Goal: Task Accomplishment & Management: Manage account settings

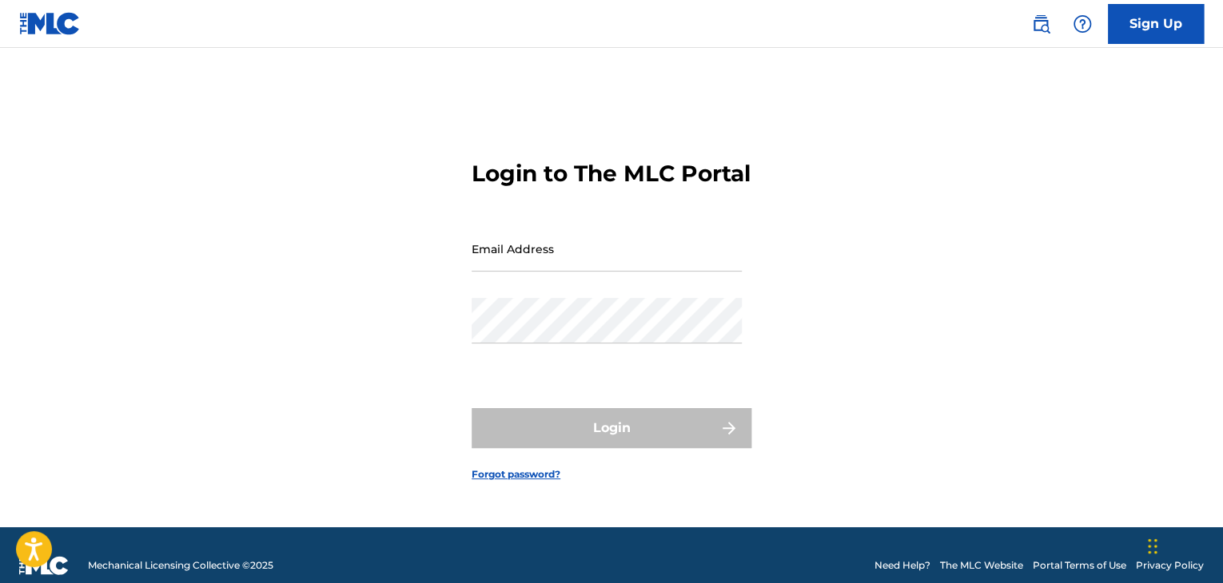
drag, startPoint x: 0, startPoint y: 0, endPoint x: 644, endPoint y: 272, distance: 699.4
click at [644, 271] on input "Email Address" at bounding box center [606, 249] width 270 height 46
type input "[EMAIL_ADDRESS][DOMAIN_NAME]"
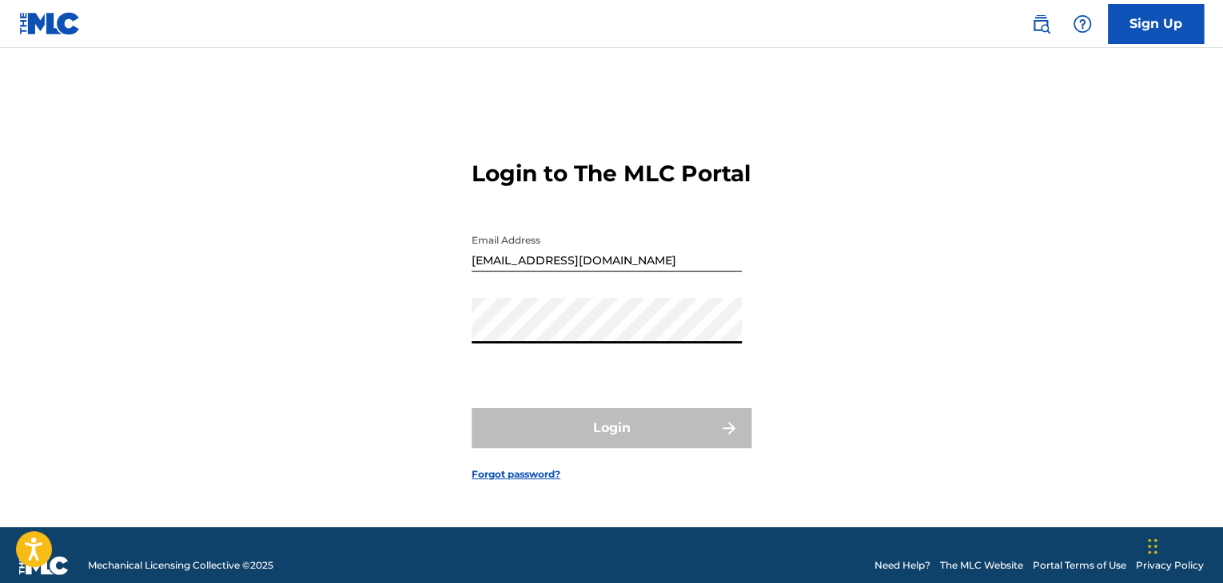
click at [527, 479] on form "Login to The MLC Portal Email Address [EMAIL_ADDRESS][DOMAIN_NAME] Password Log…" at bounding box center [611, 308] width 280 height 440
click at [536, 482] on link "Forgot password?" at bounding box center [515, 474] width 89 height 14
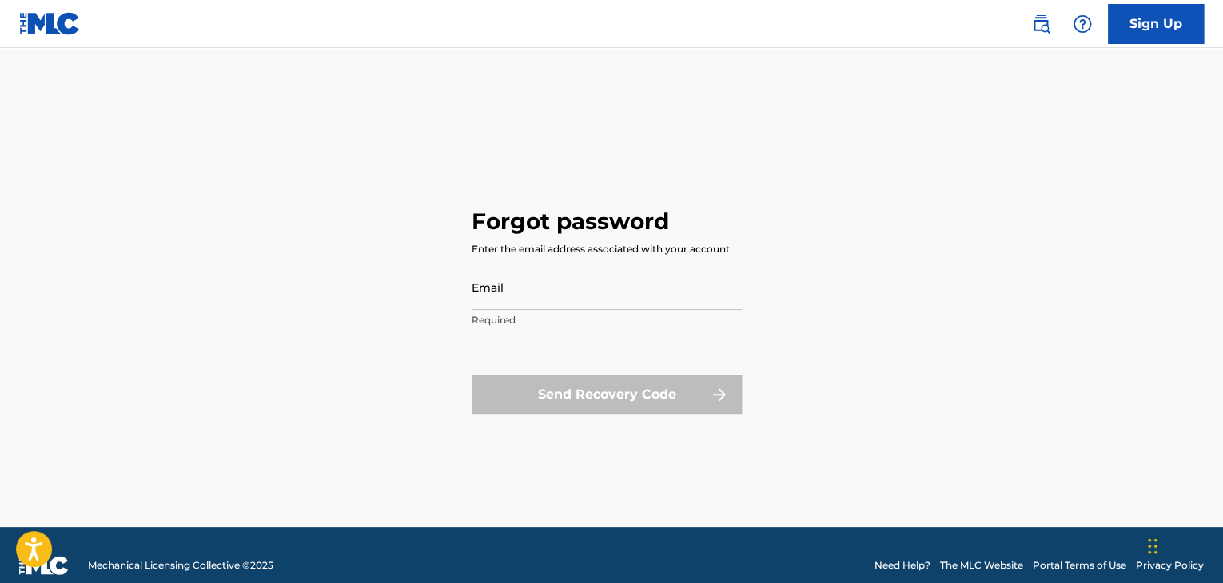
drag, startPoint x: 592, startPoint y: 285, endPoint x: 603, endPoint y: 293, distance: 13.7
click at [592, 285] on input "Email" at bounding box center [606, 288] width 270 height 46
type input "[EMAIL_ADDRESS][DOMAIN_NAME]"
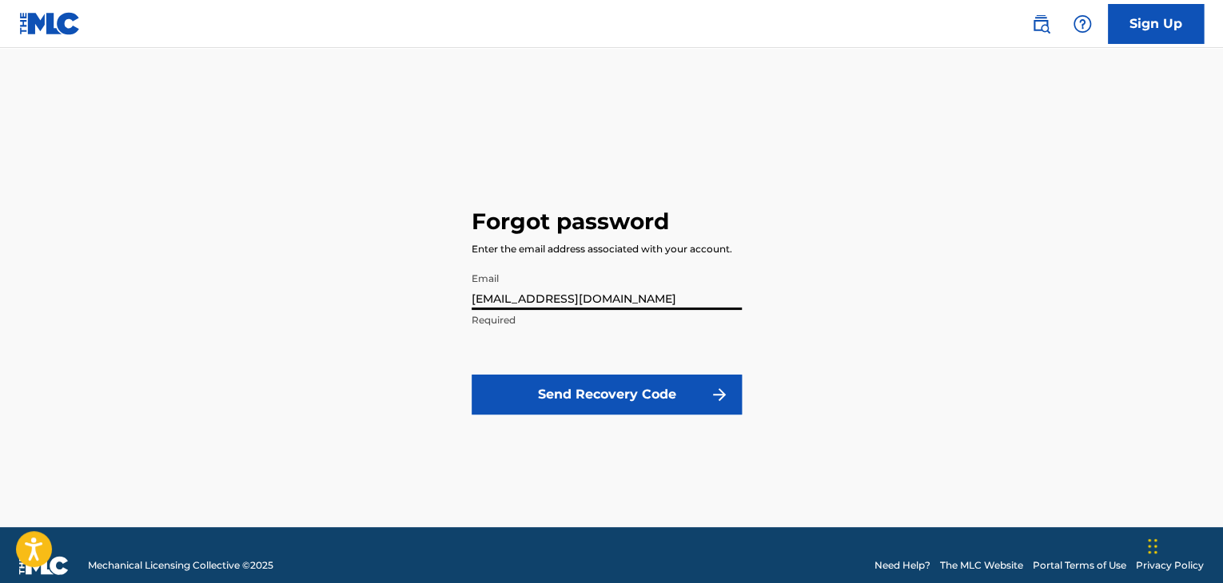
click at [644, 382] on button "Send Recovery Code" at bounding box center [606, 395] width 270 height 40
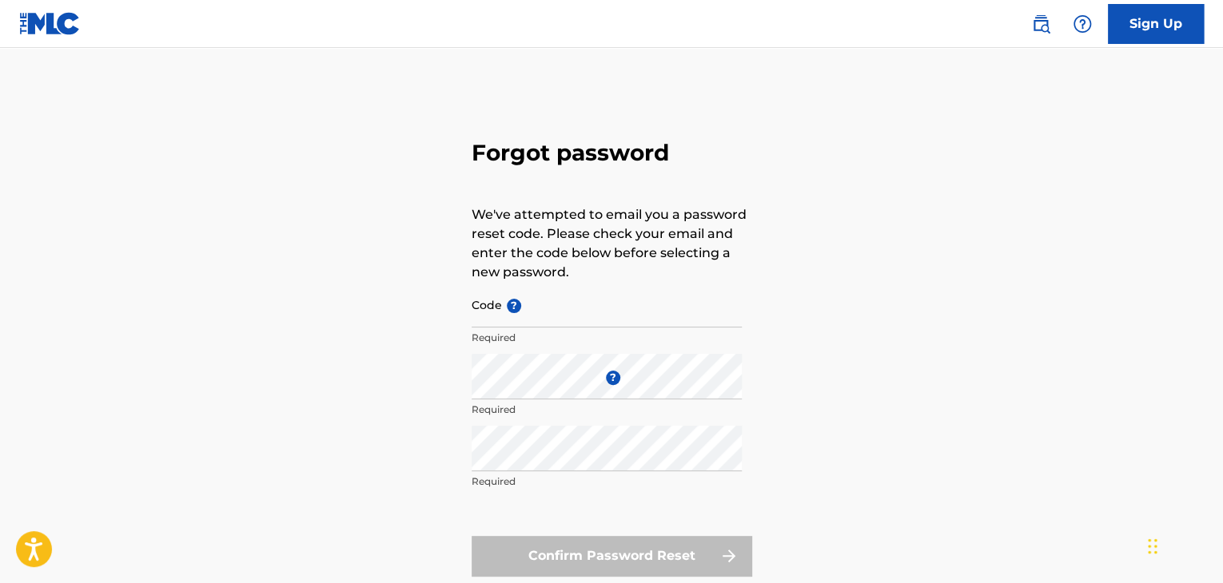
click at [600, 319] on input "Code ?" at bounding box center [606, 305] width 270 height 46
paste input "FP_d79dd8a1dbd782888db1eee9d5a8"
type input "FP_d79dd8a1dbd782888db1eee9d5a8"
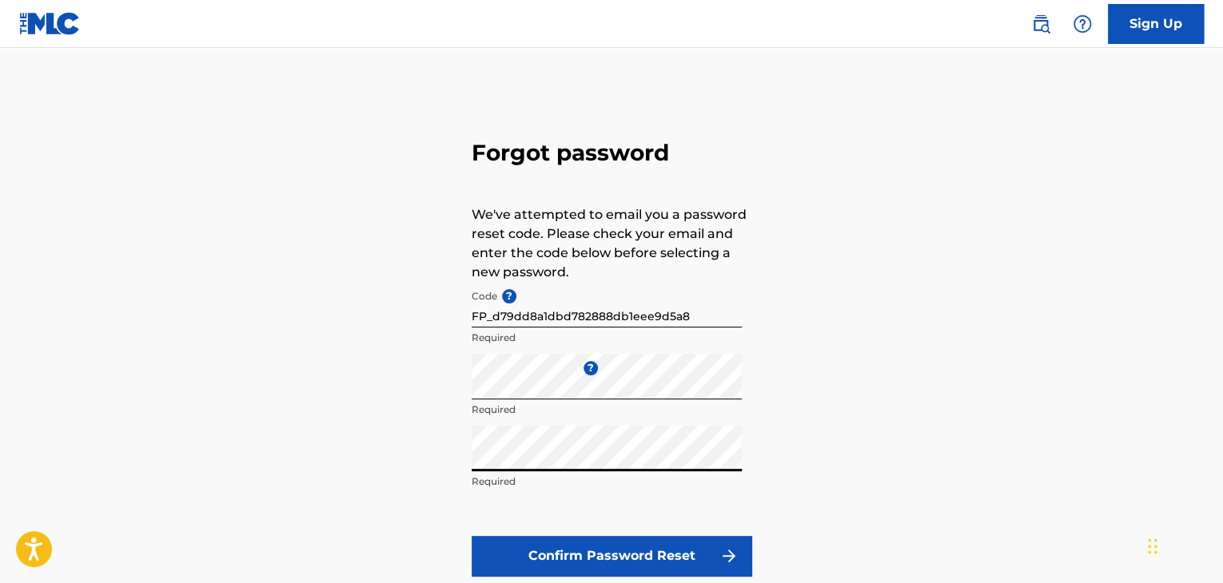
click at [471, 536] on button "Confirm Password Reset" at bounding box center [611, 556] width 280 height 40
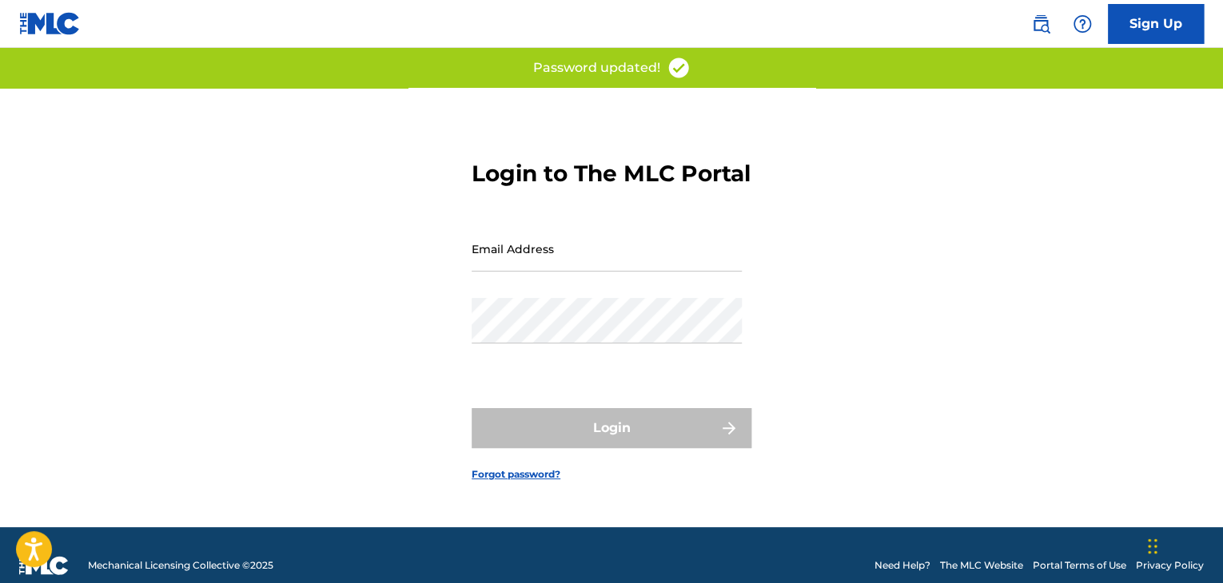
scroll to position [21, 0]
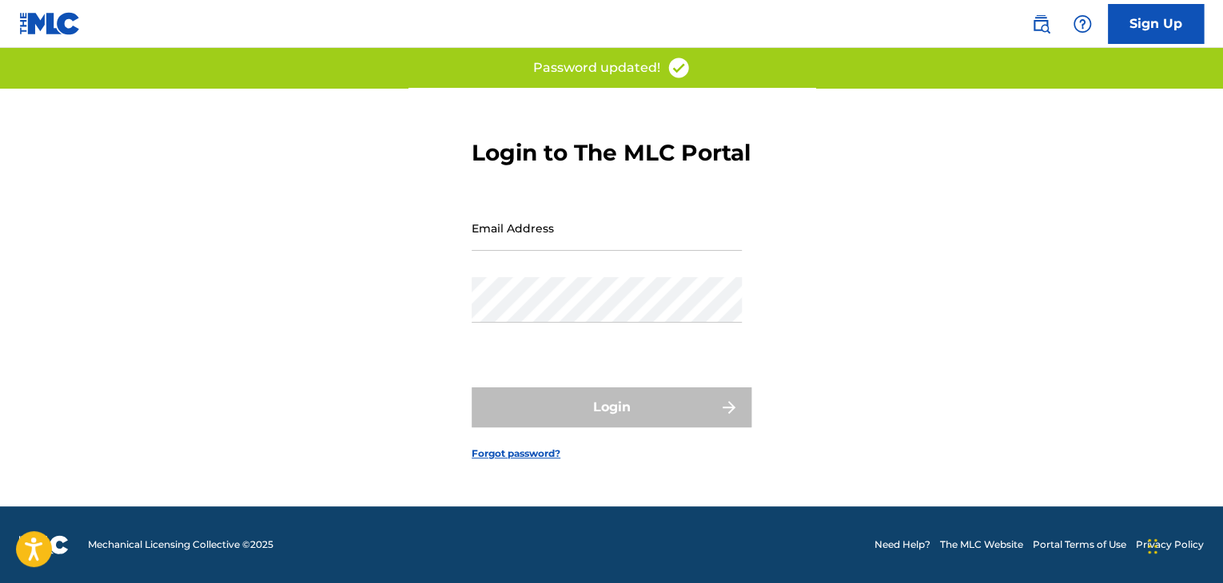
drag, startPoint x: 649, startPoint y: 247, endPoint x: 643, endPoint y: 257, distance: 11.1
click at [649, 247] on input "Email Address" at bounding box center [606, 228] width 270 height 46
type input "[EMAIL_ADDRESS][DOMAIN_NAME]"
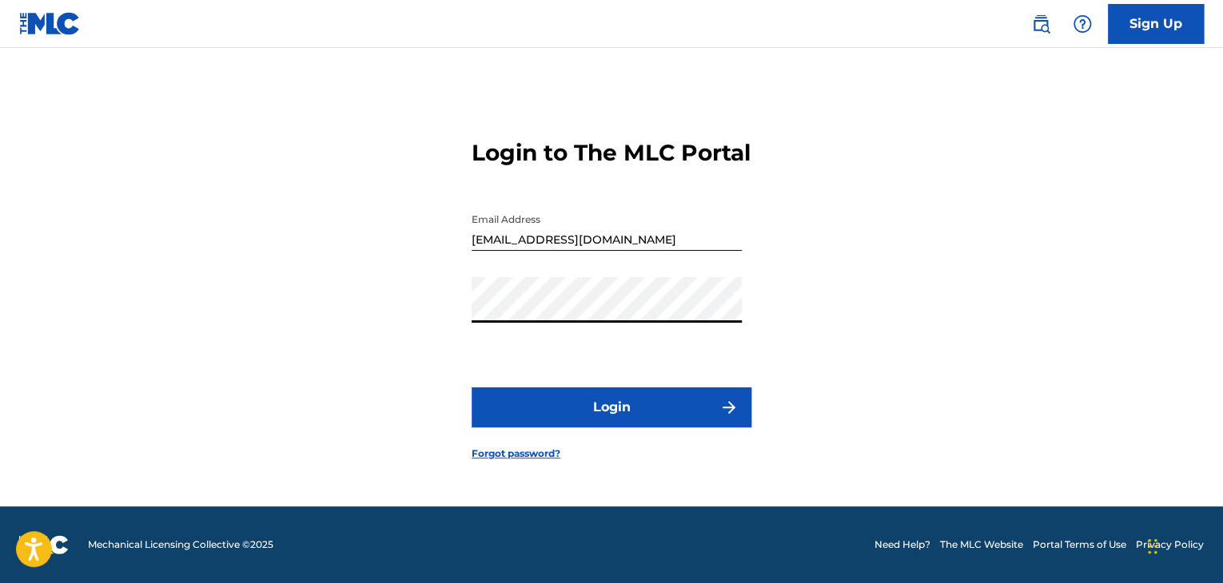
click at [601, 394] on form "Login to The MLC Portal Email Address [EMAIL_ADDRESS][DOMAIN_NAME] Password Log…" at bounding box center [611, 287] width 280 height 440
click at [623, 409] on button "Login" at bounding box center [611, 408] width 280 height 40
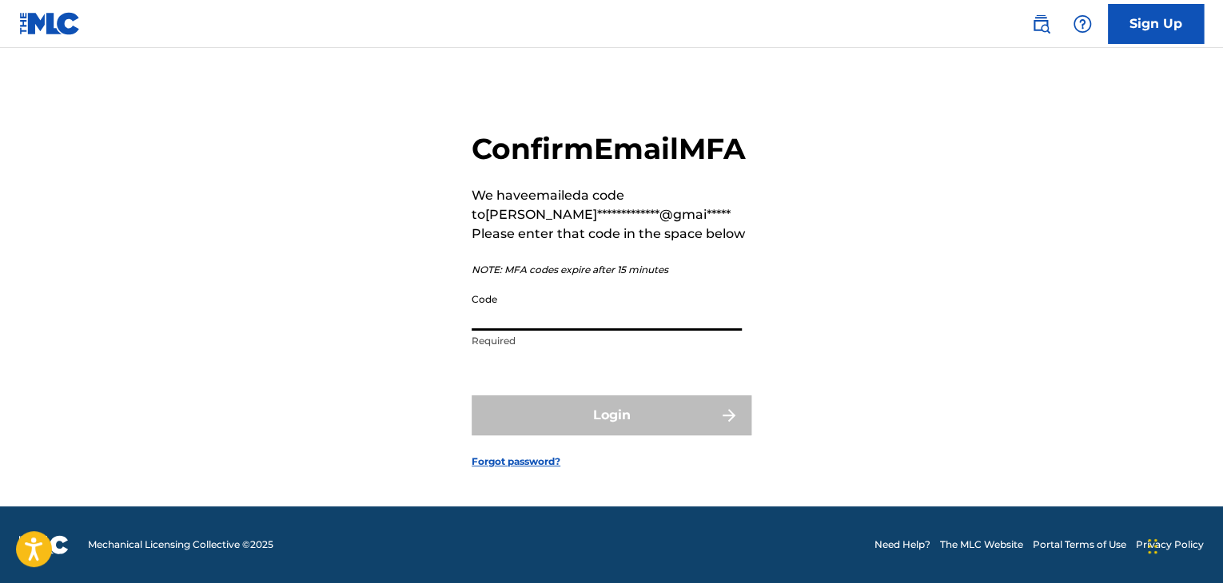
click at [566, 331] on input "Code" at bounding box center [606, 308] width 270 height 46
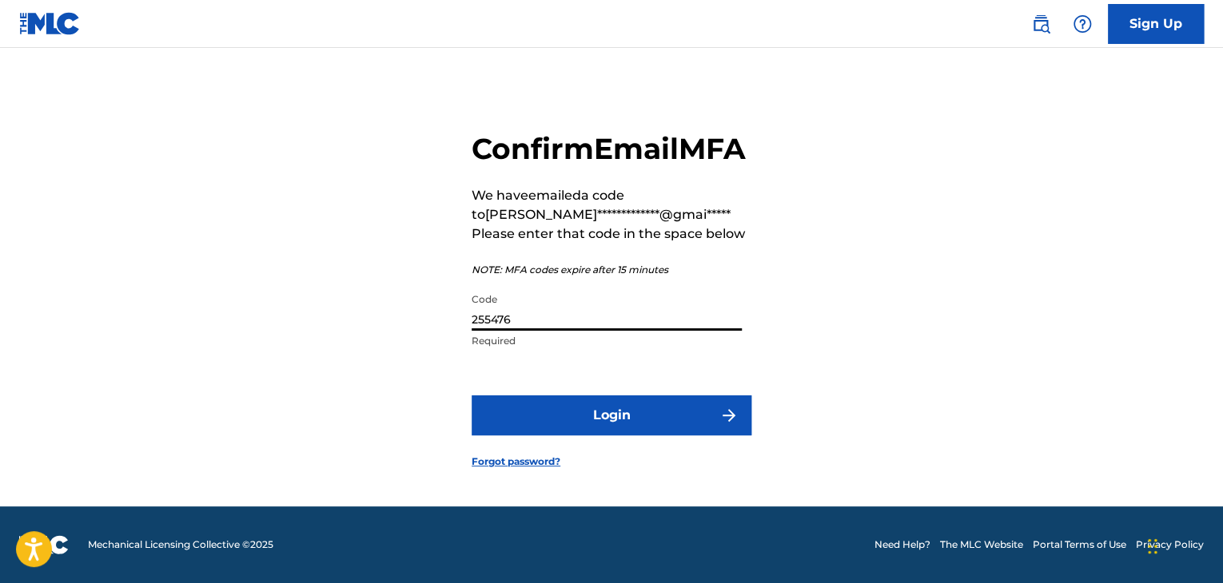
type input "255476"
click at [471, 396] on button "Login" at bounding box center [611, 416] width 280 height 40
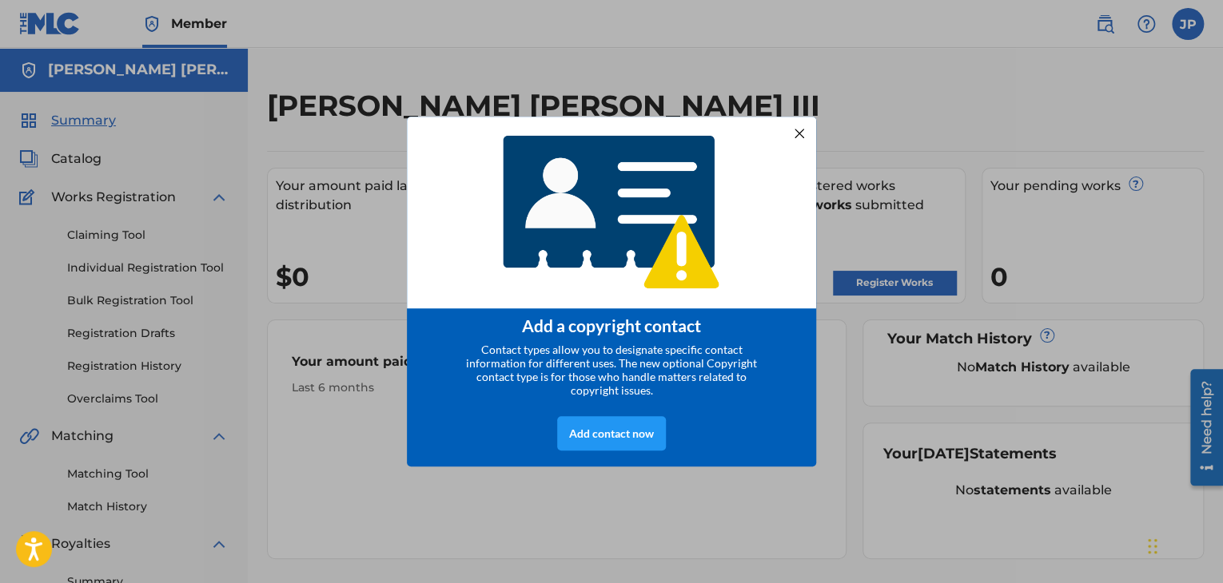
click at [799, 130] on div at bounding box center [799, 133] width 21 height 21
